Goal: Transaction & Acquisition: Purchase product/service

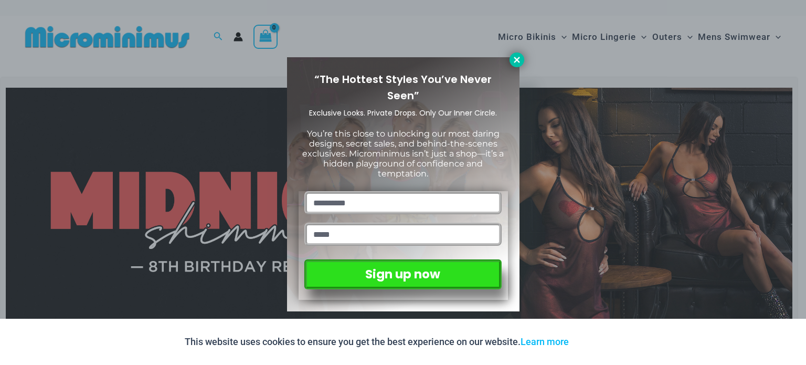
click at [513, 59] on icon at bounding box center [516, 59] width 9 height 9
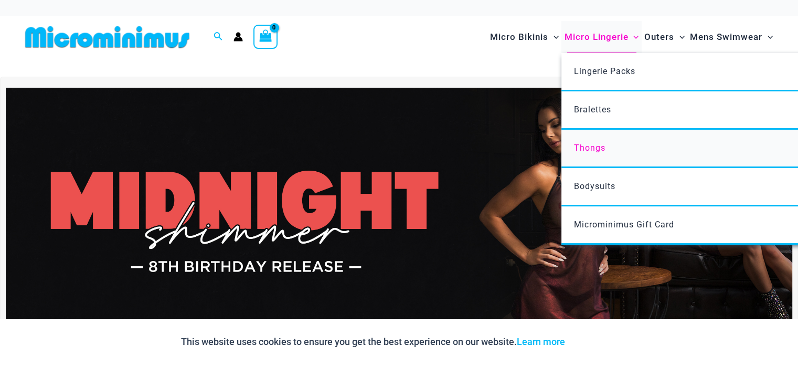
click at [605, 138] on link "Thongs" at bounding box center [718, 149] width 312 height 38
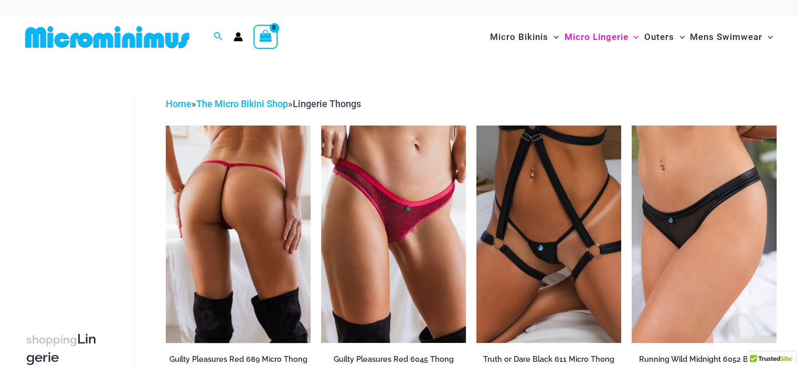
click at [231, 229] on img at bounding box center [238, 233] width 145 height 217
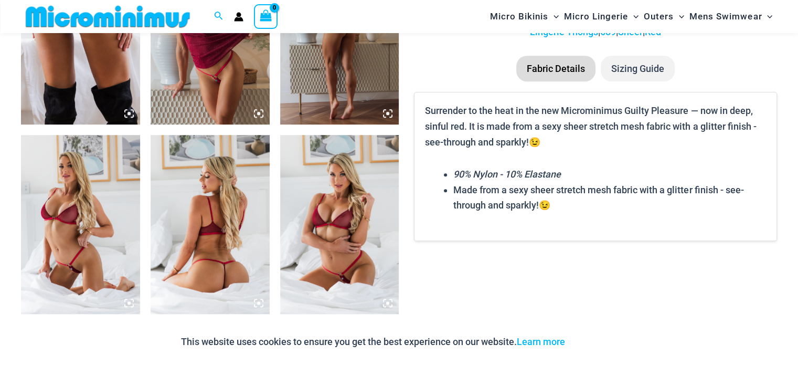
scroll to position [737, 0]
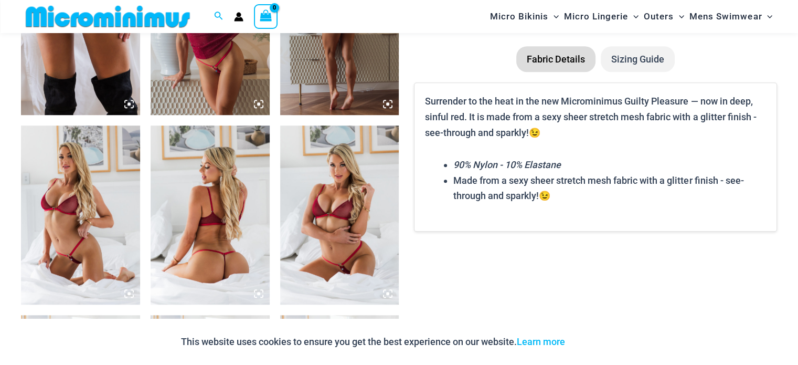
click at [240, 75] on img at bounding box center [210, 25] width 119 height 178
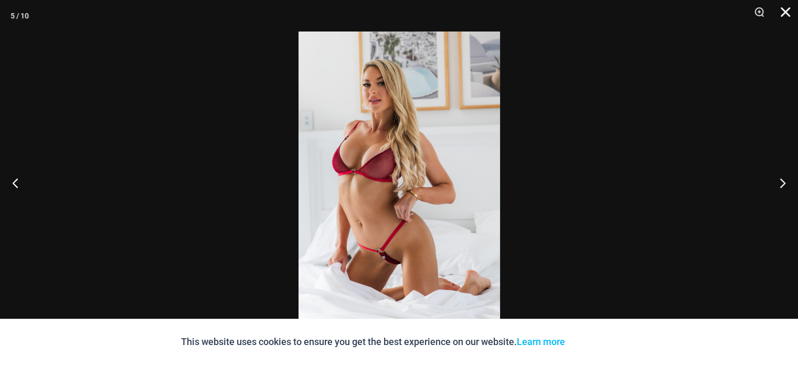
click at [779, 10] on button "Close" at bounding box center [782, 15] width 26 height 31
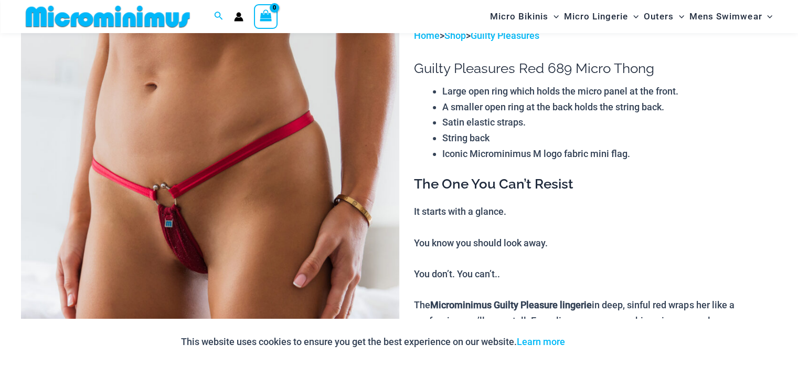
scroll to position [0, 0]
